Goal: Task Accomplishment & Management: Manage account settings

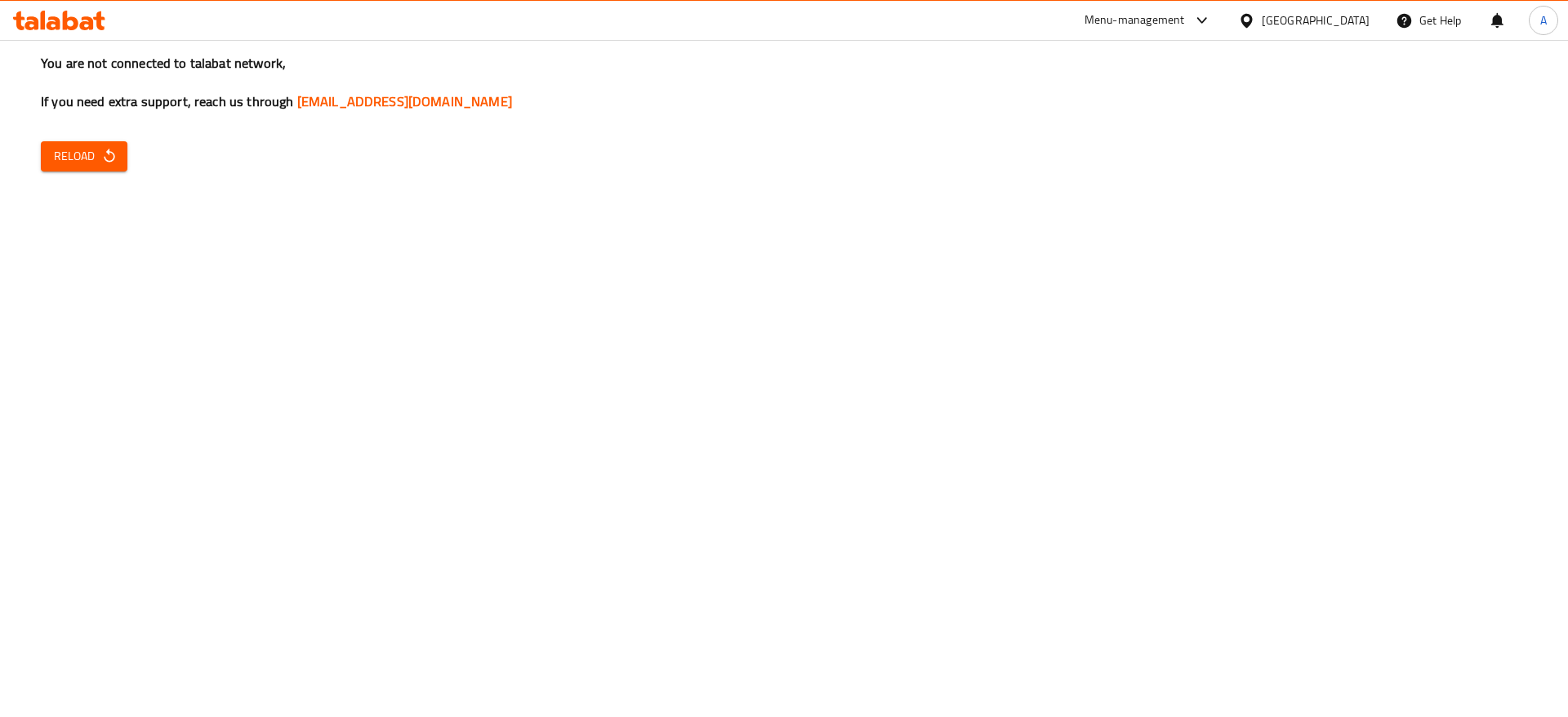
click at [103, 148] on icon "button" at bounding box center [109, 156] width 17 height 17
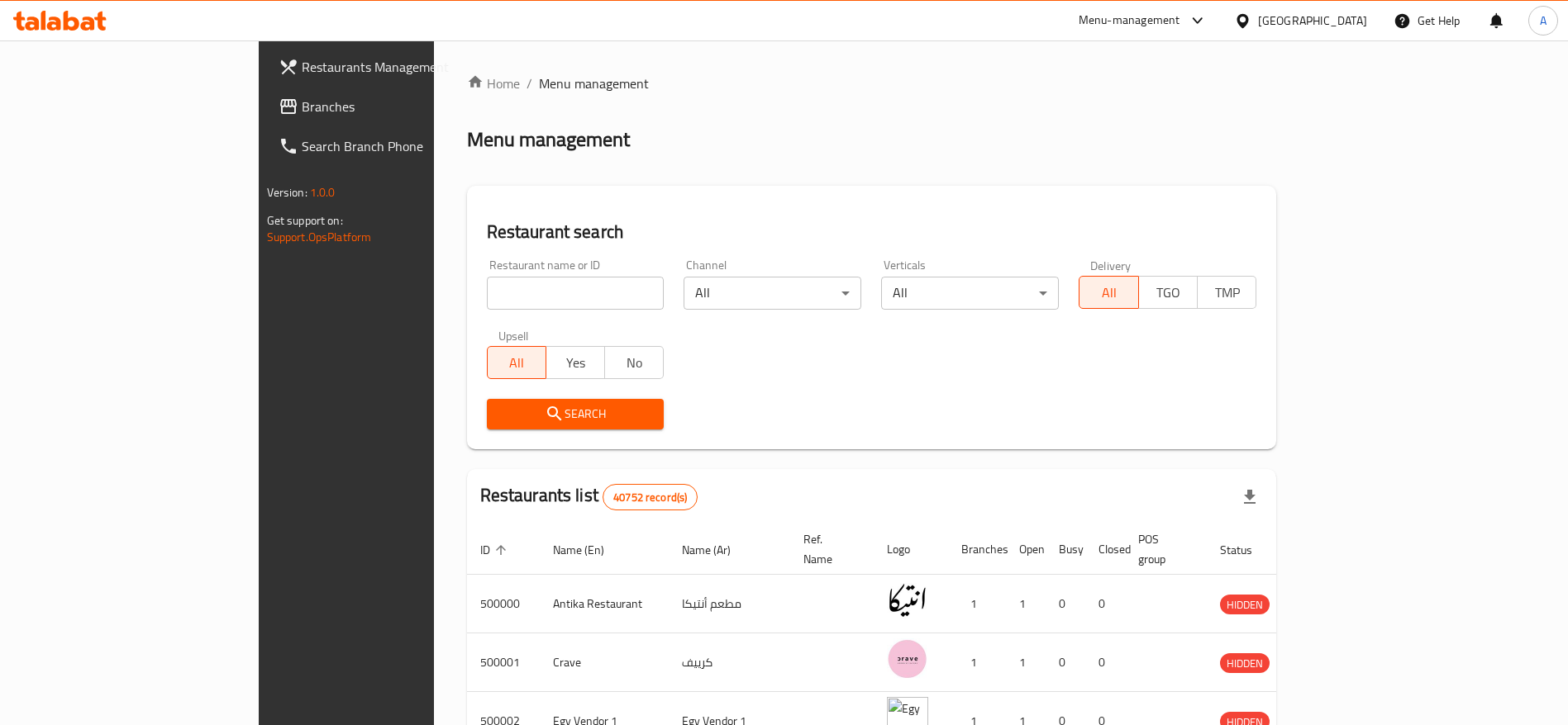
click at [487, 294] on input "search" at bounding box center [576, 294] width 178 height 33
paste input "698241"
type input "698241"
click button "Search" at bounding box center [576, 414] width 178 height 31
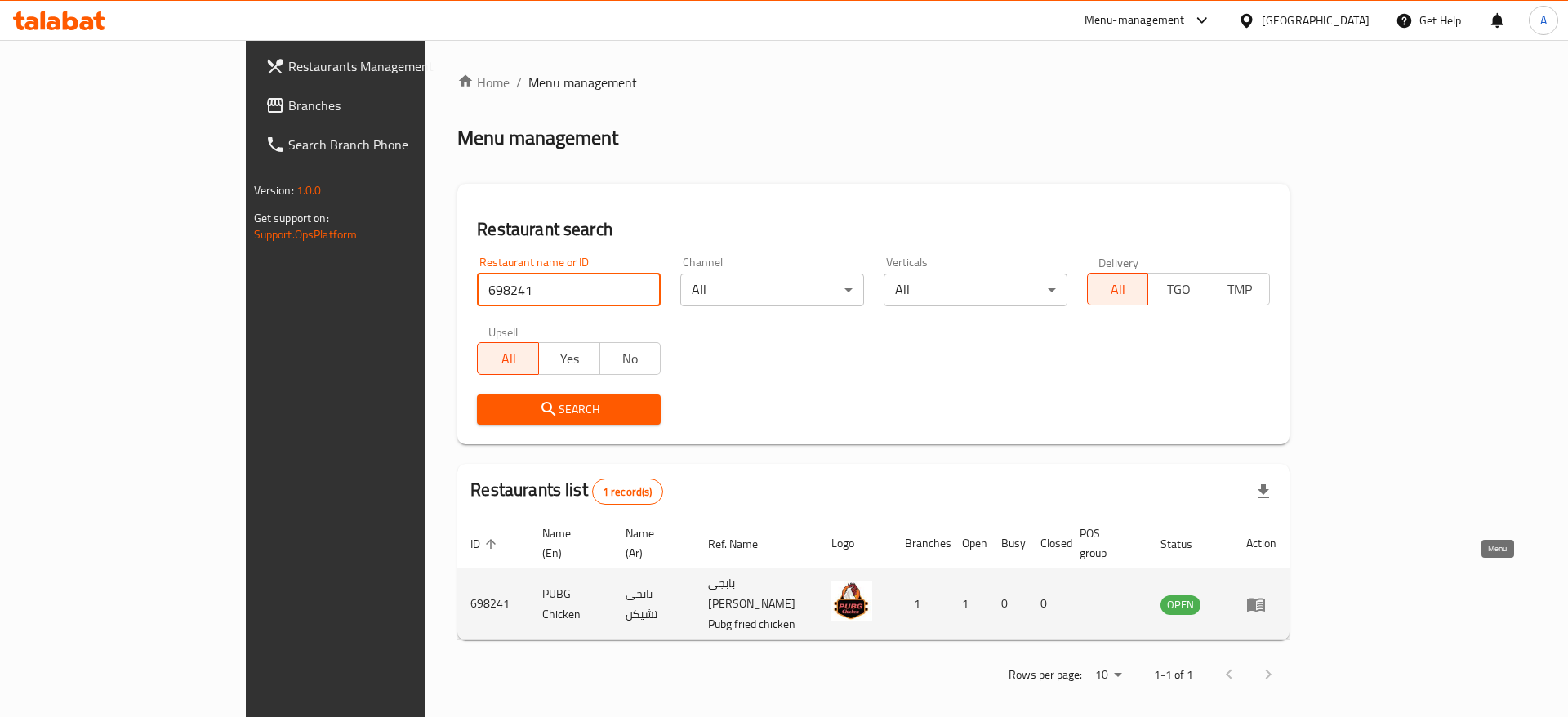
click at [1263, 602] on icon "enhanced table" at bounding box center [1260, 606] width 6 height 7
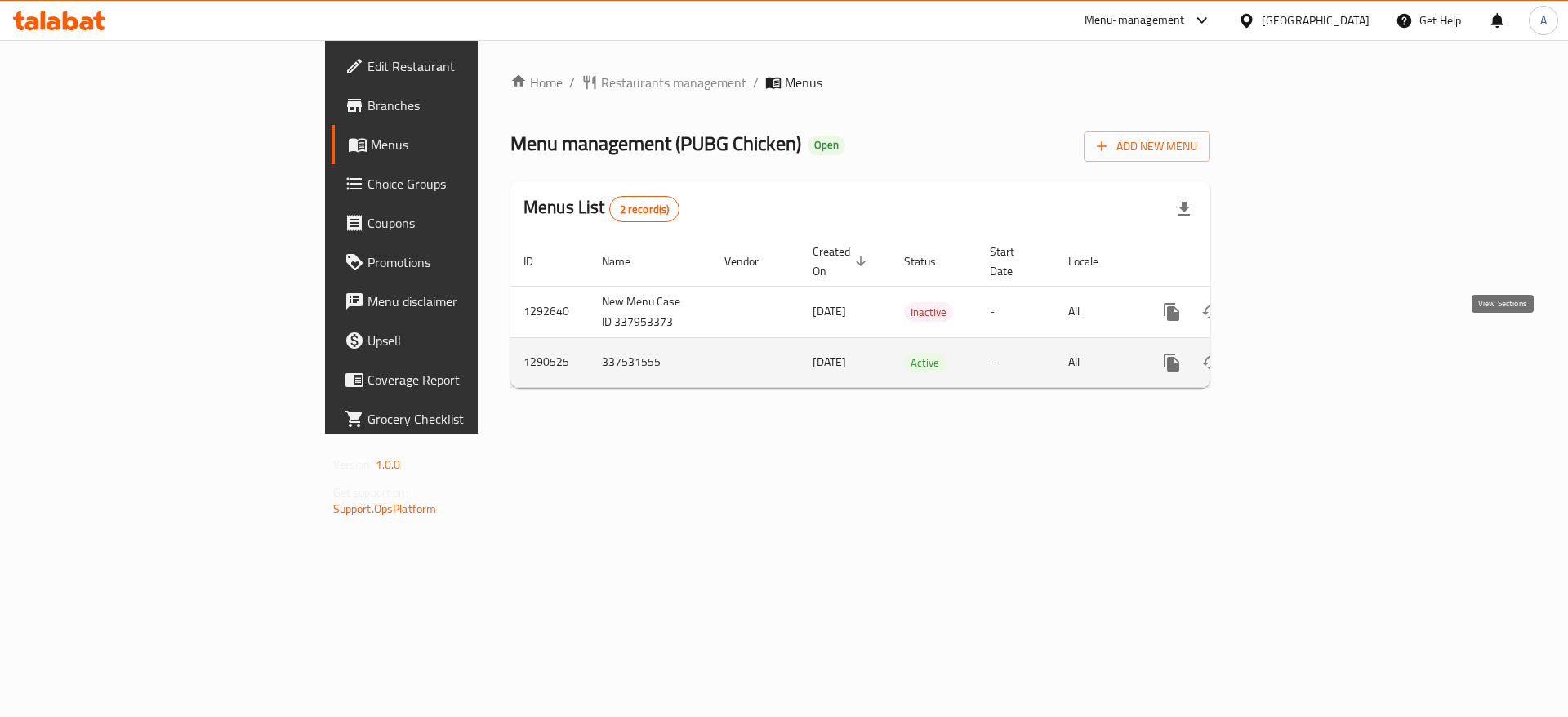
click at [1309, 355] on link "enhanced table" at bounding box center [1289, 362] width 39 height 39
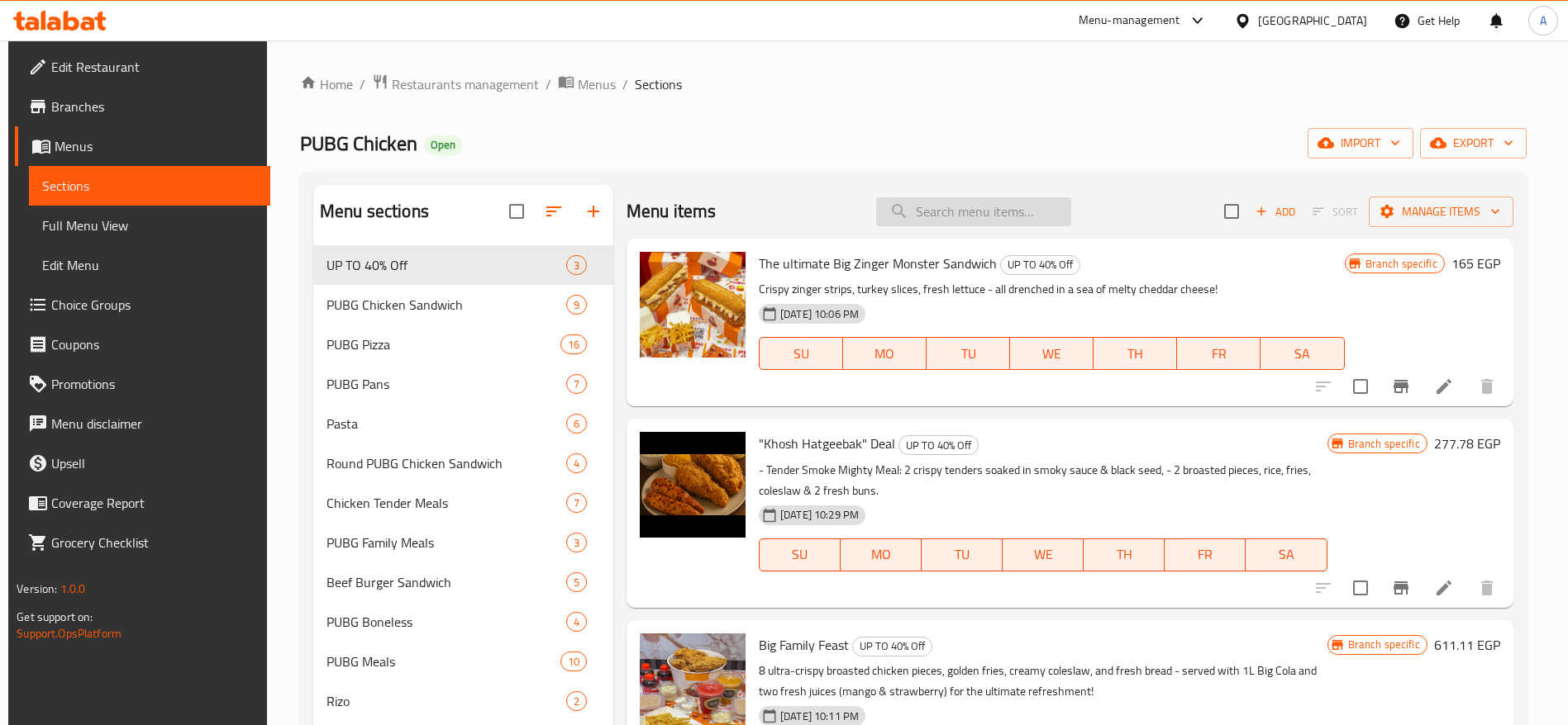
click at [957, 209] on input "search" at bounding box center [974, 212] width 195 height 29
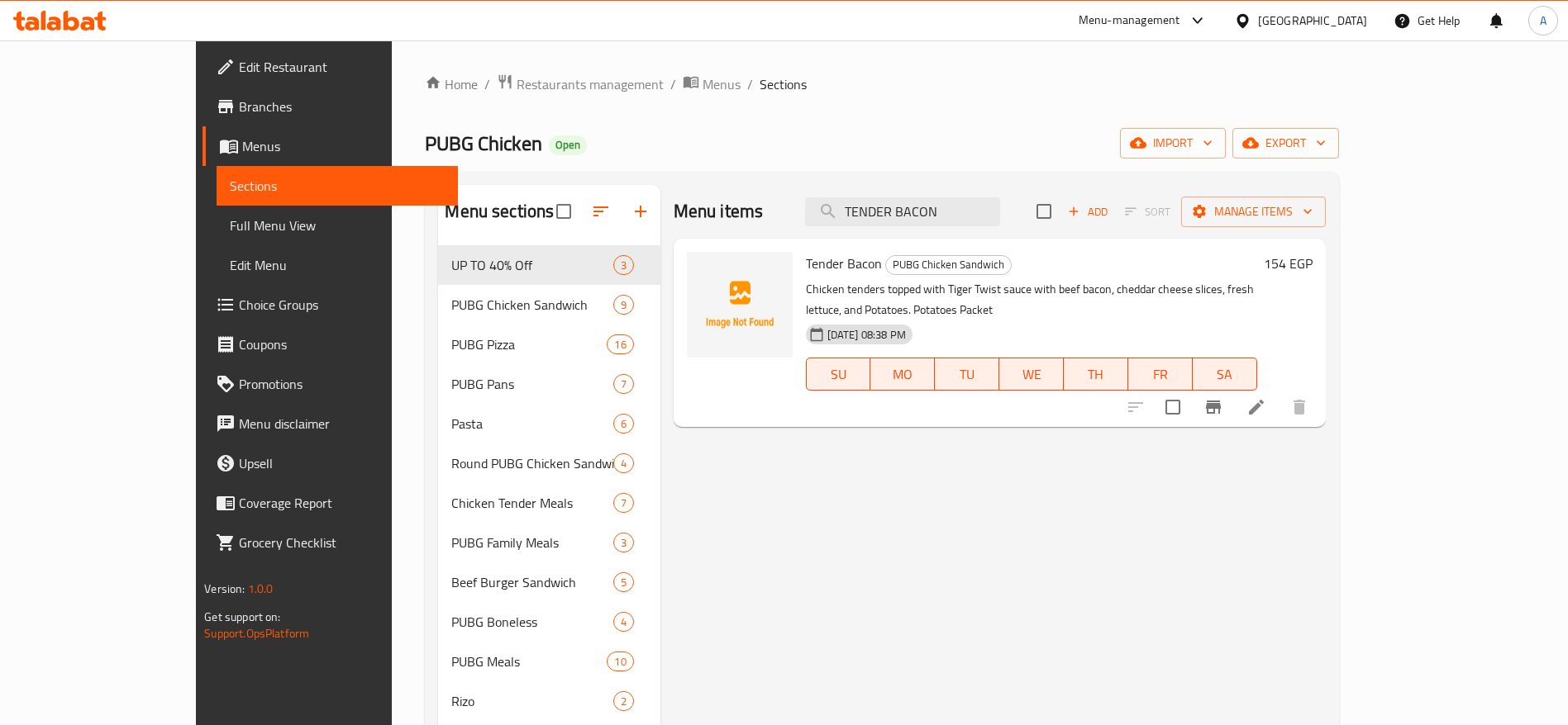
type input "TENDER BACON"
click at [1279, 393] on li at bounding box center [1256, 408] width 47 height 30
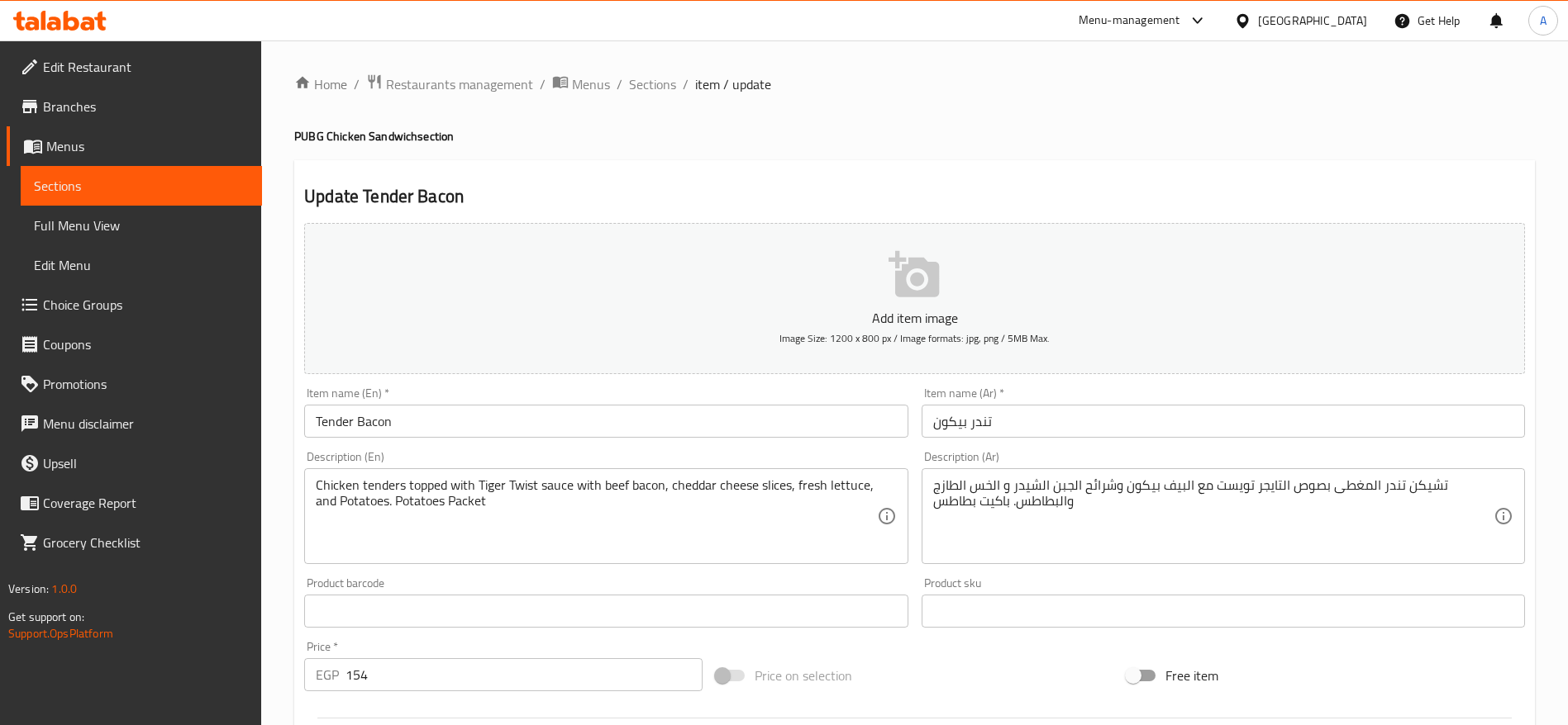
click at [549, 685] on input "154" at bounding box center [524, 675] width 357 height 33
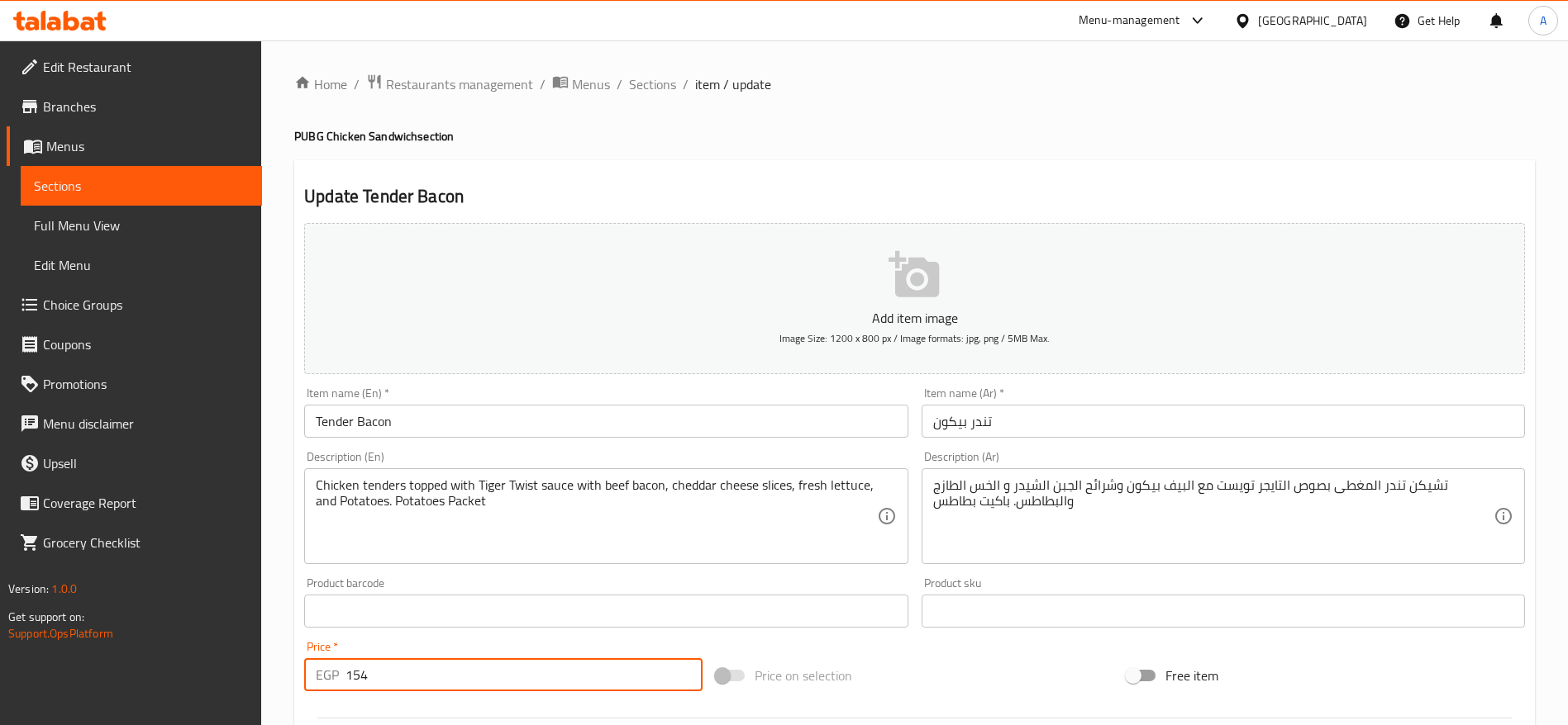
click at [549, 685] on input "154" at bounding box center [524, 675] width 357 height 33
click at [548, 685] on input "154" at bounding box center [524, 675] width 357 height 33
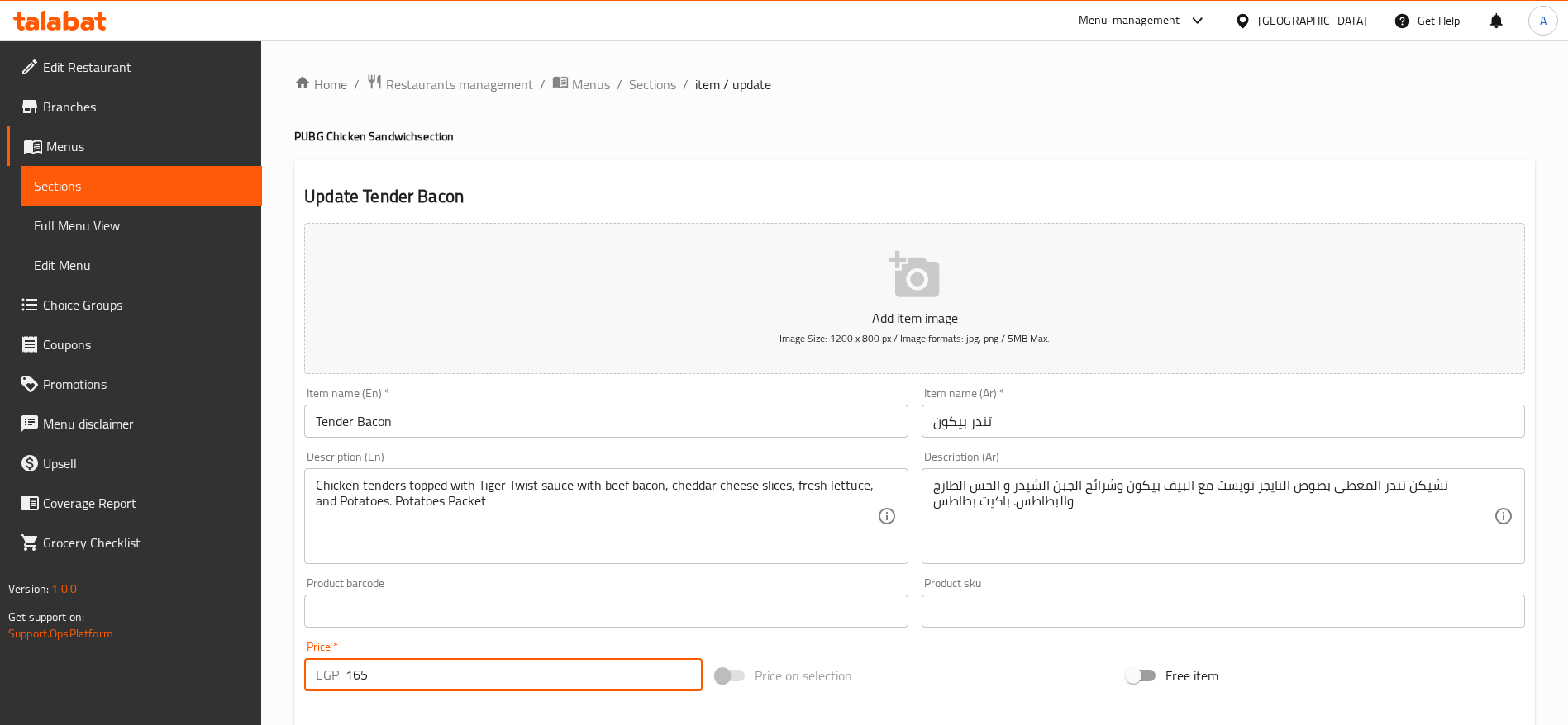
type input "165"
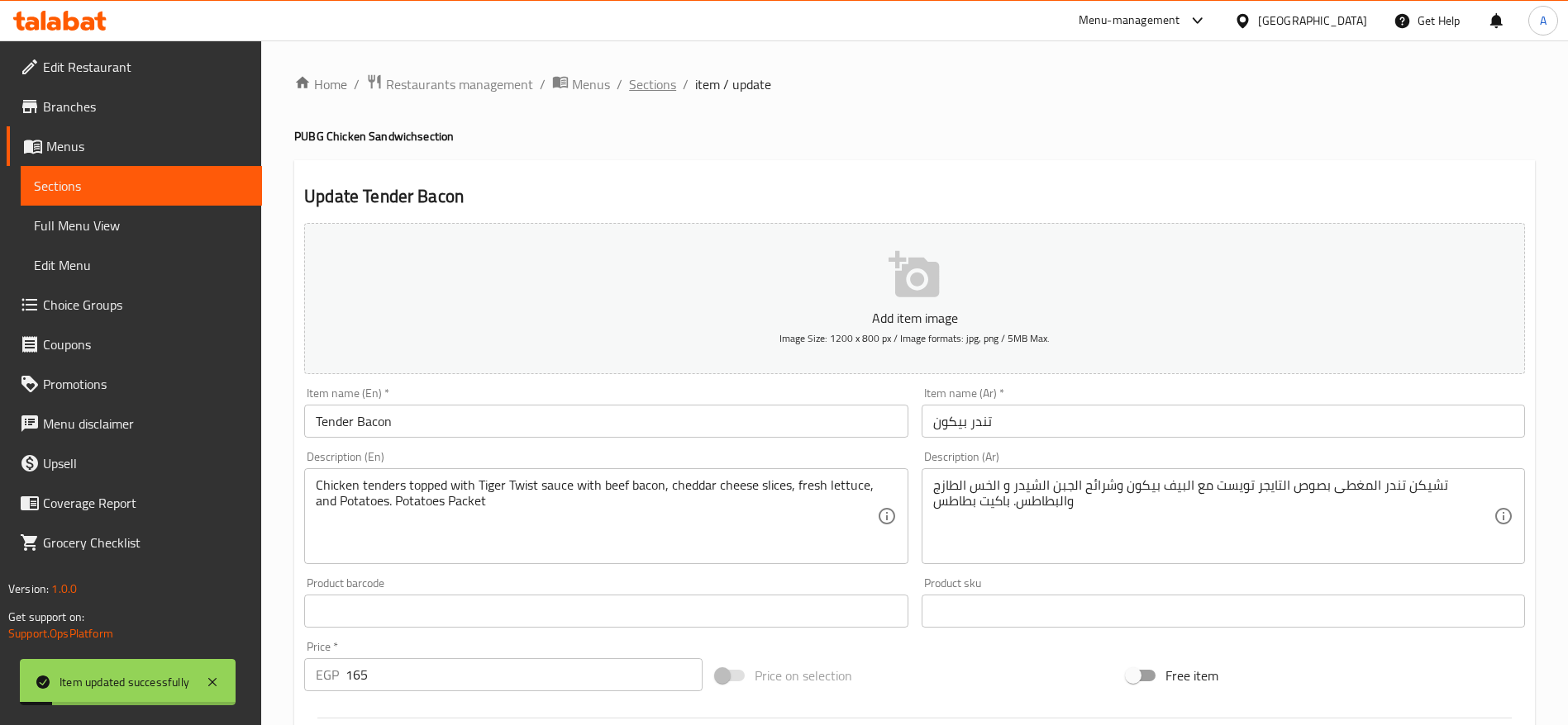
click at [668, 85] on span "Sections" at bounding box center [652, 84] width 47 height 20
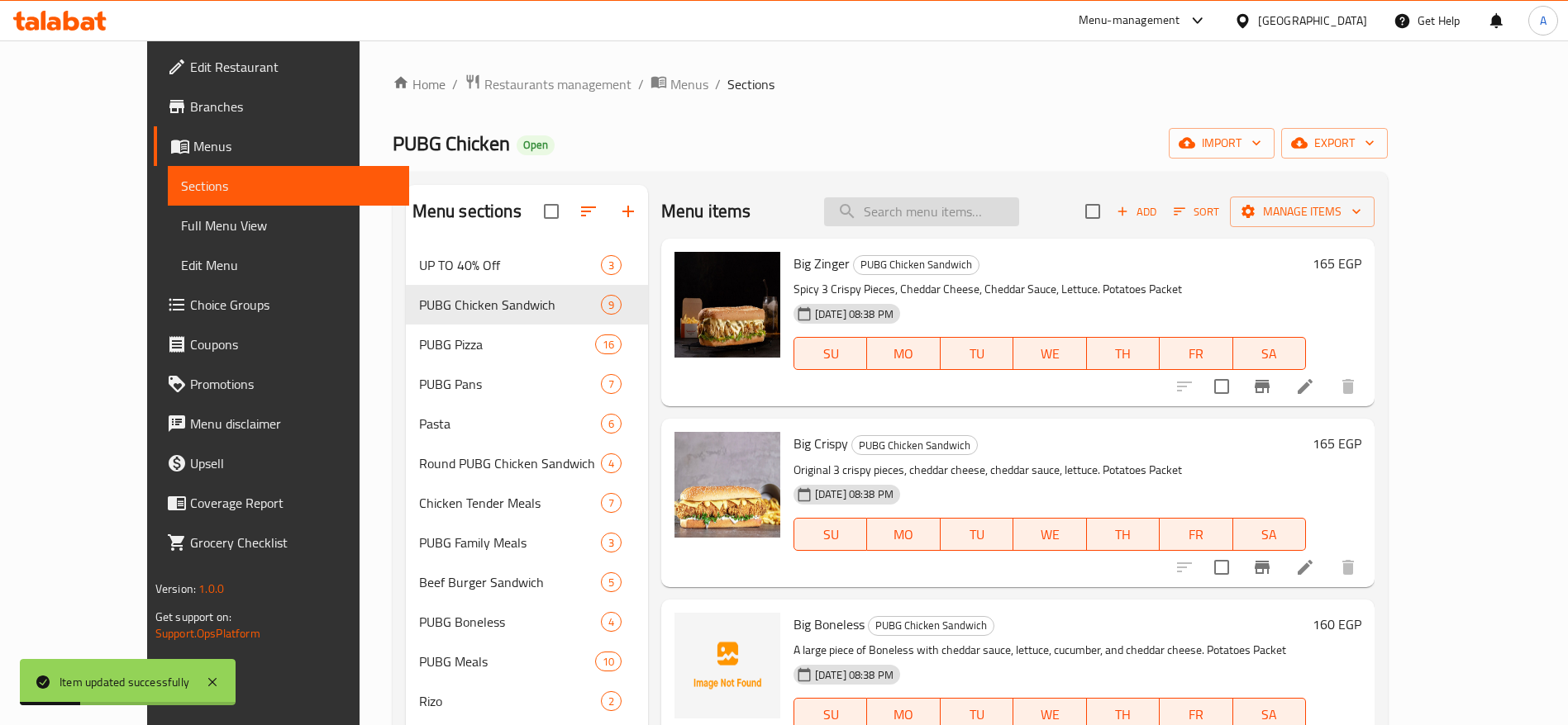
click at [984, 212] on input "search" at bounding box center [921, 212] width 195 height 29
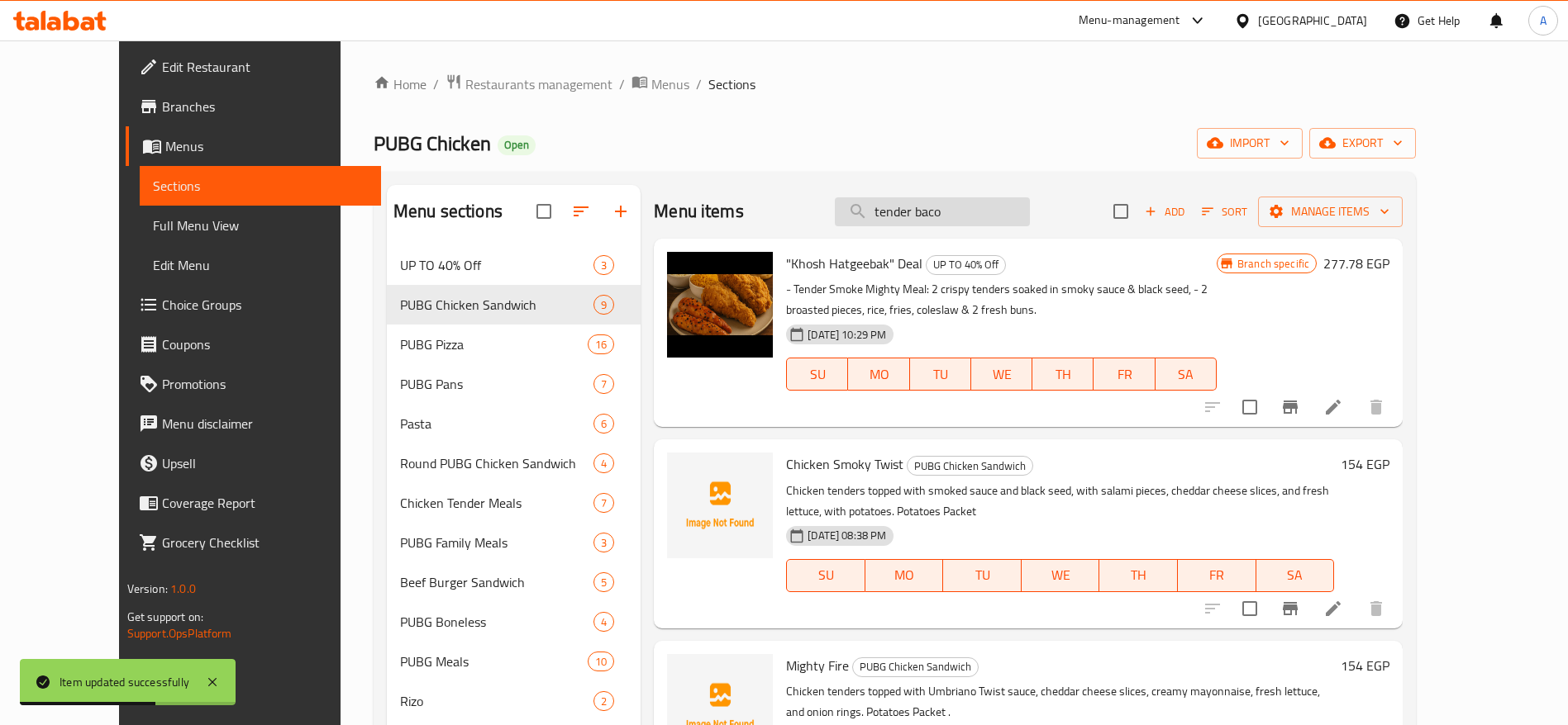
type input "tender bacon"
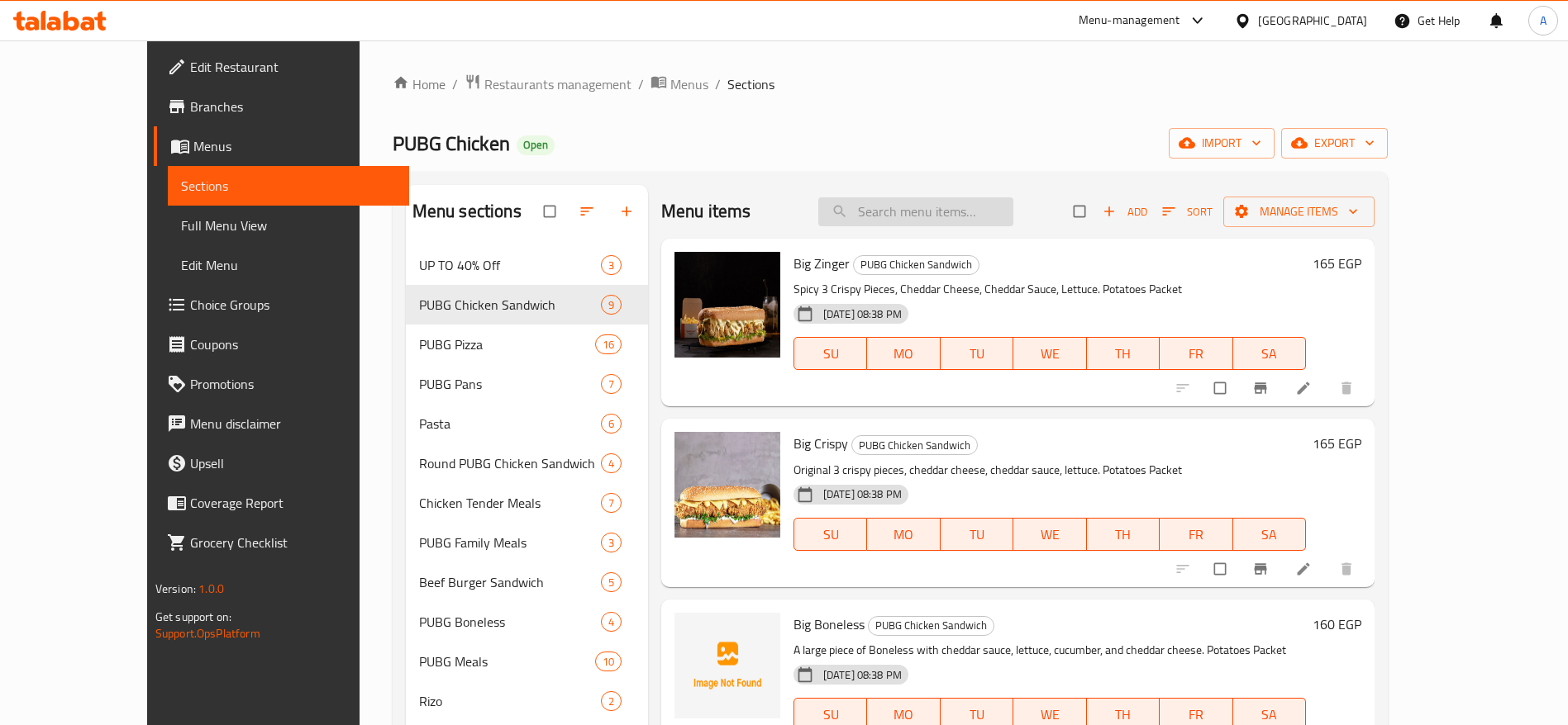
click at [974, 224] on input "search" at bounding box center [916, 212] width 195 height 29
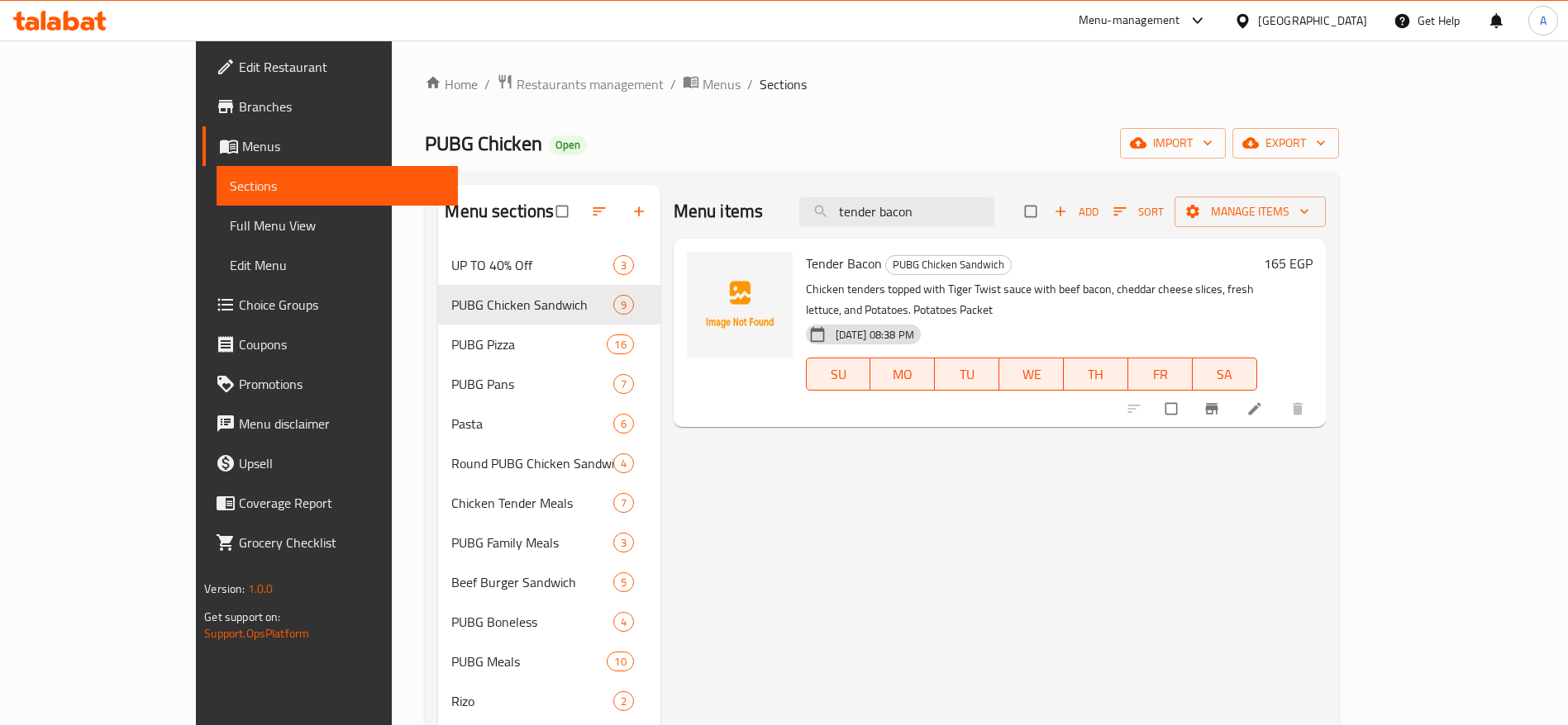
type input "tender bacon"
click at [1180, 24] on div "Menu-management" at bounding box center [1129, 20] width 102 height 20
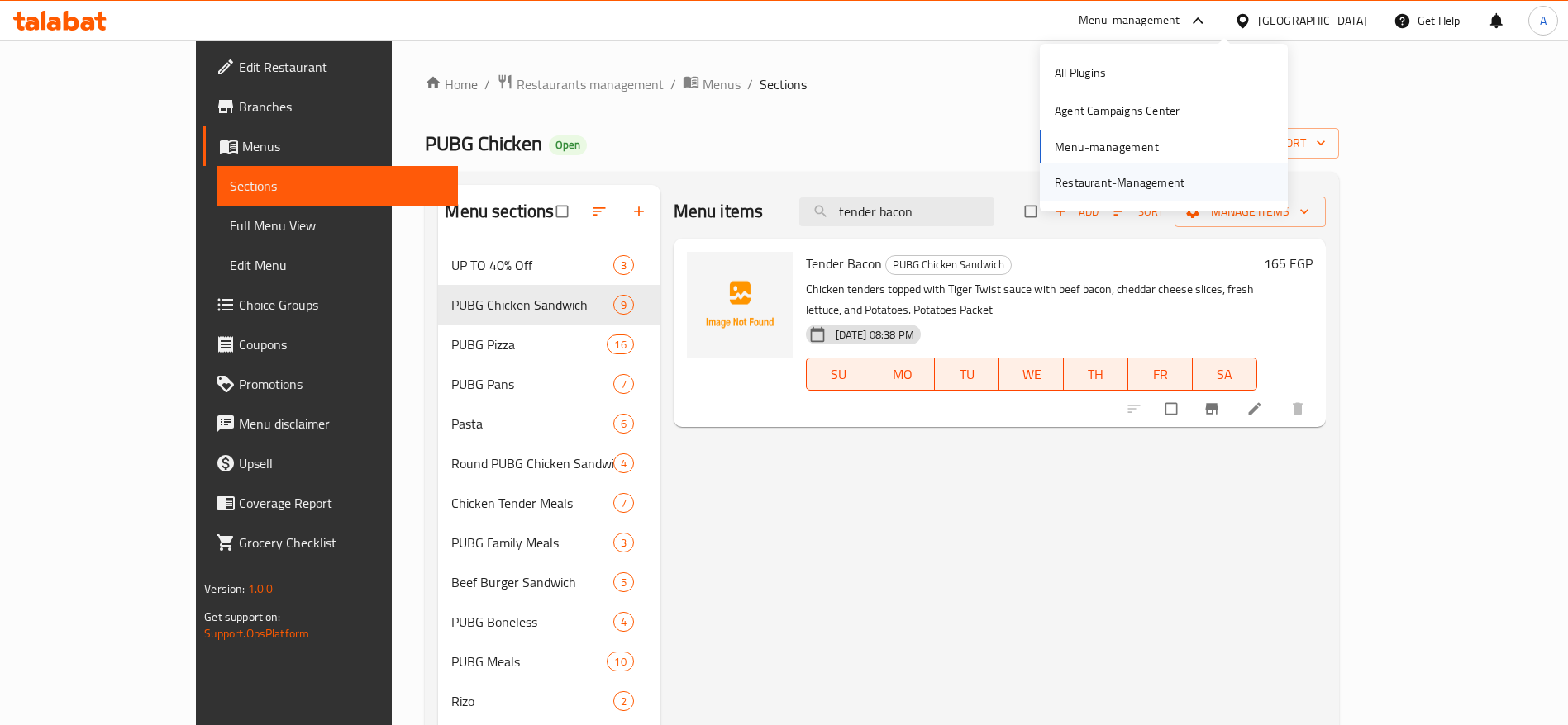
click at [1143, 170] on div "Restaurant-Management" at bounding box center [1120, 182] width 156 height 38
